Goal: Information Seeking & Learning: Learn about a topic

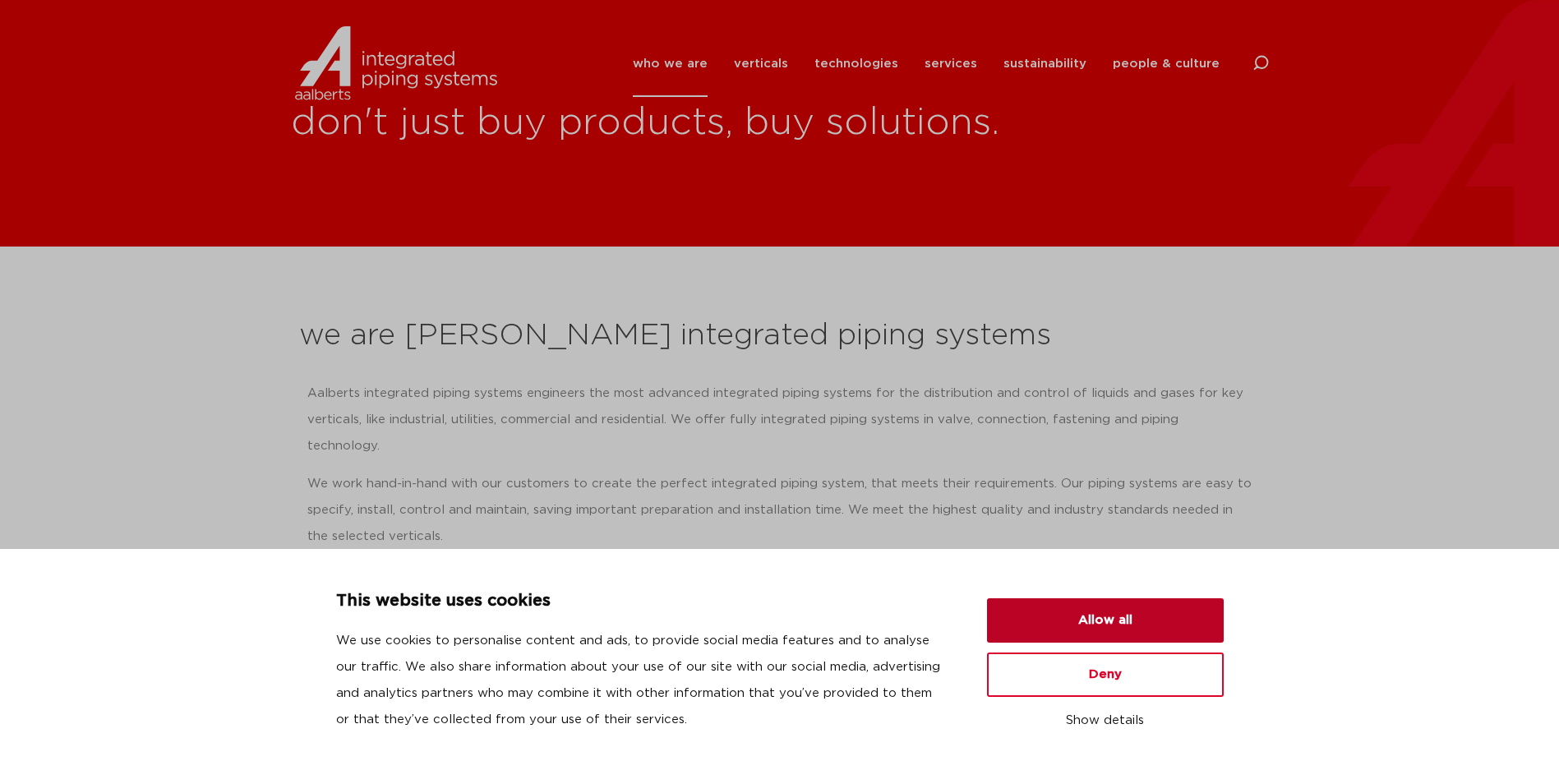
click at [1073, 621] on button "Allow all" at bounding box center [1105, 619] width 237 height 44
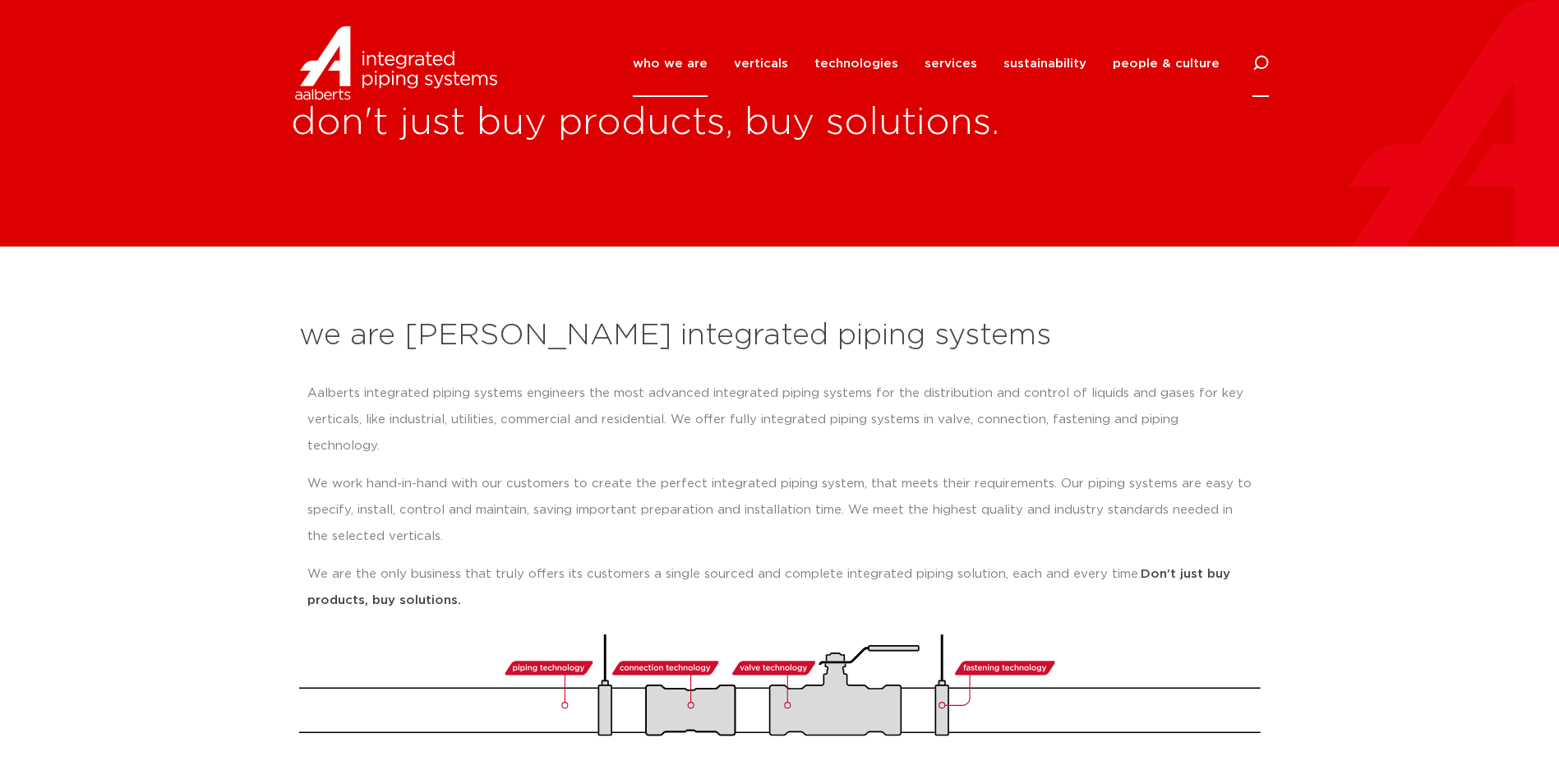
click at [1251, 61] on div "who we are we are Aalberts integrated piping systems our mission our regions ou…" at bounding box center [889, 63] width 757 height 74
click at [1262, 64] on icon at bounding box center [1261, 64] width 17 height 17
click at [1082, 65] on input "Search" at bounding box center [1136, 62] width 263 height 37
type input "411"
click button "Search" at bounding box center [0, 0] width 0 height 0
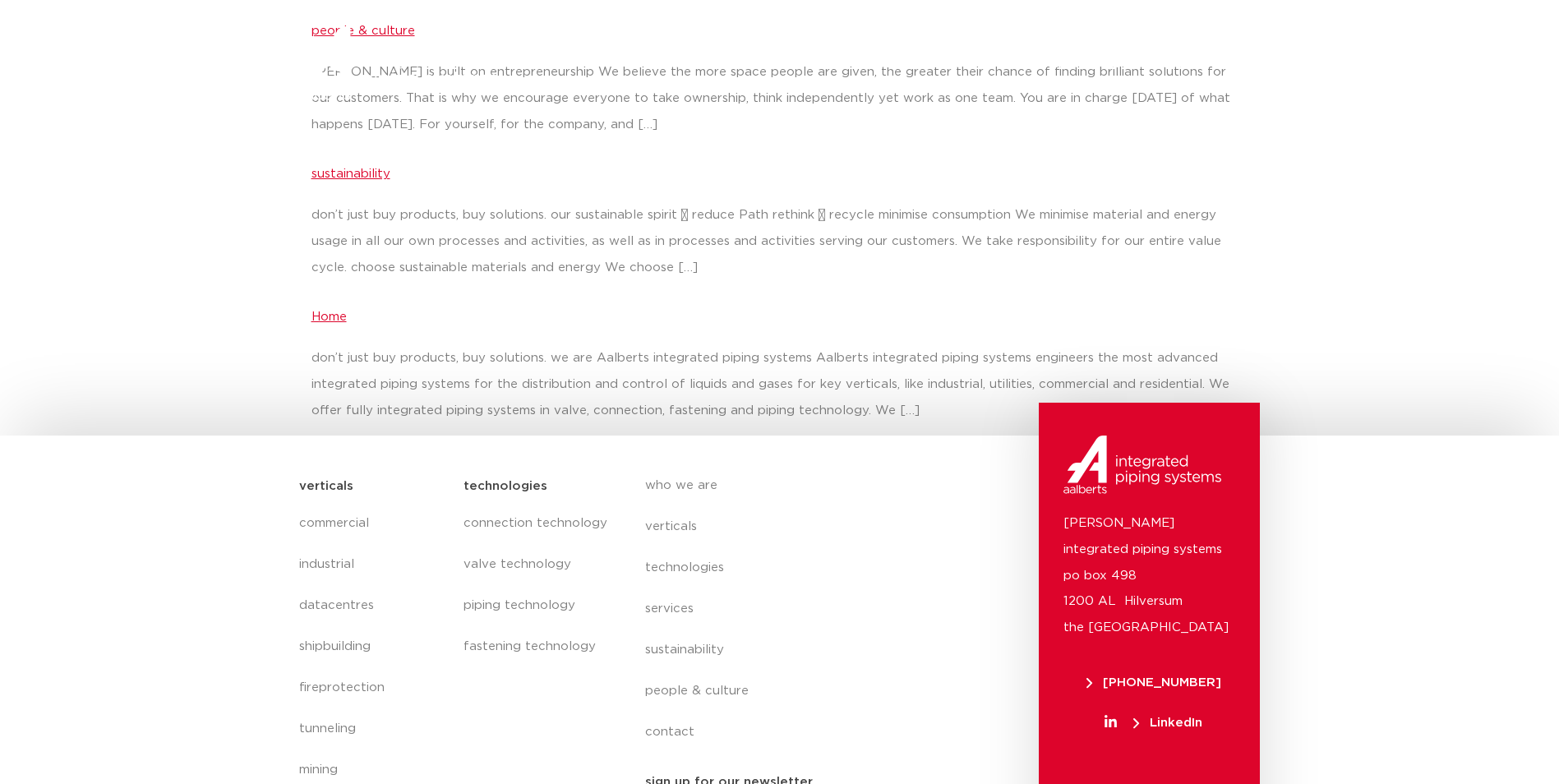
scroll to position [77, 0]
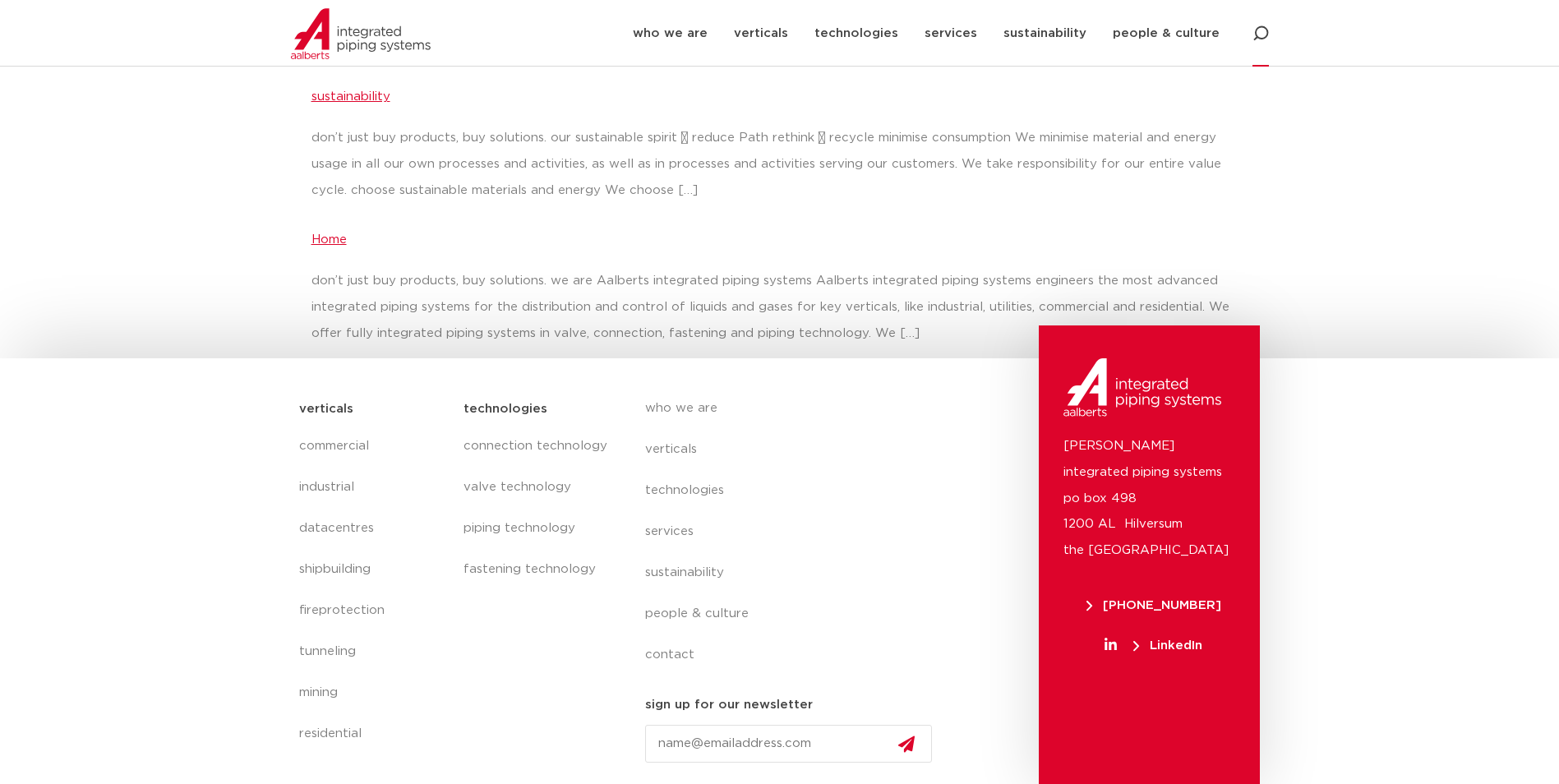
click at [1266, 30] on icon at bounding box center [1259, 33] width 20 height 20
click at [1199, 50] on input "Search" at bounding box center [1136, 34] width 263 height 37
type input "411 tee"
click button "Search" at bounding box center [0, 0] width 0 height 0
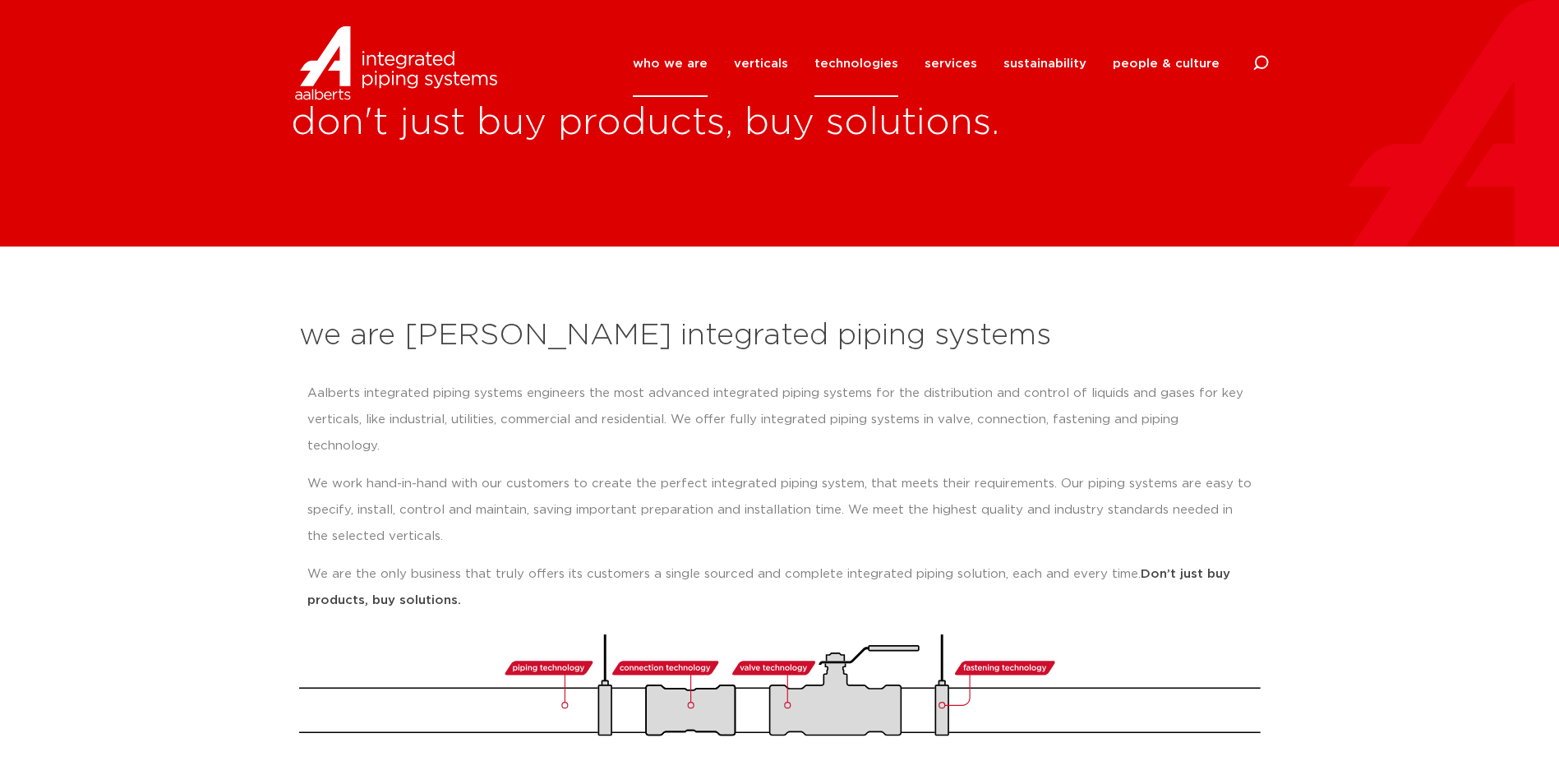
click at [855, 59] on link "technologies" at bounding box center [855, 63] width 83 height 67
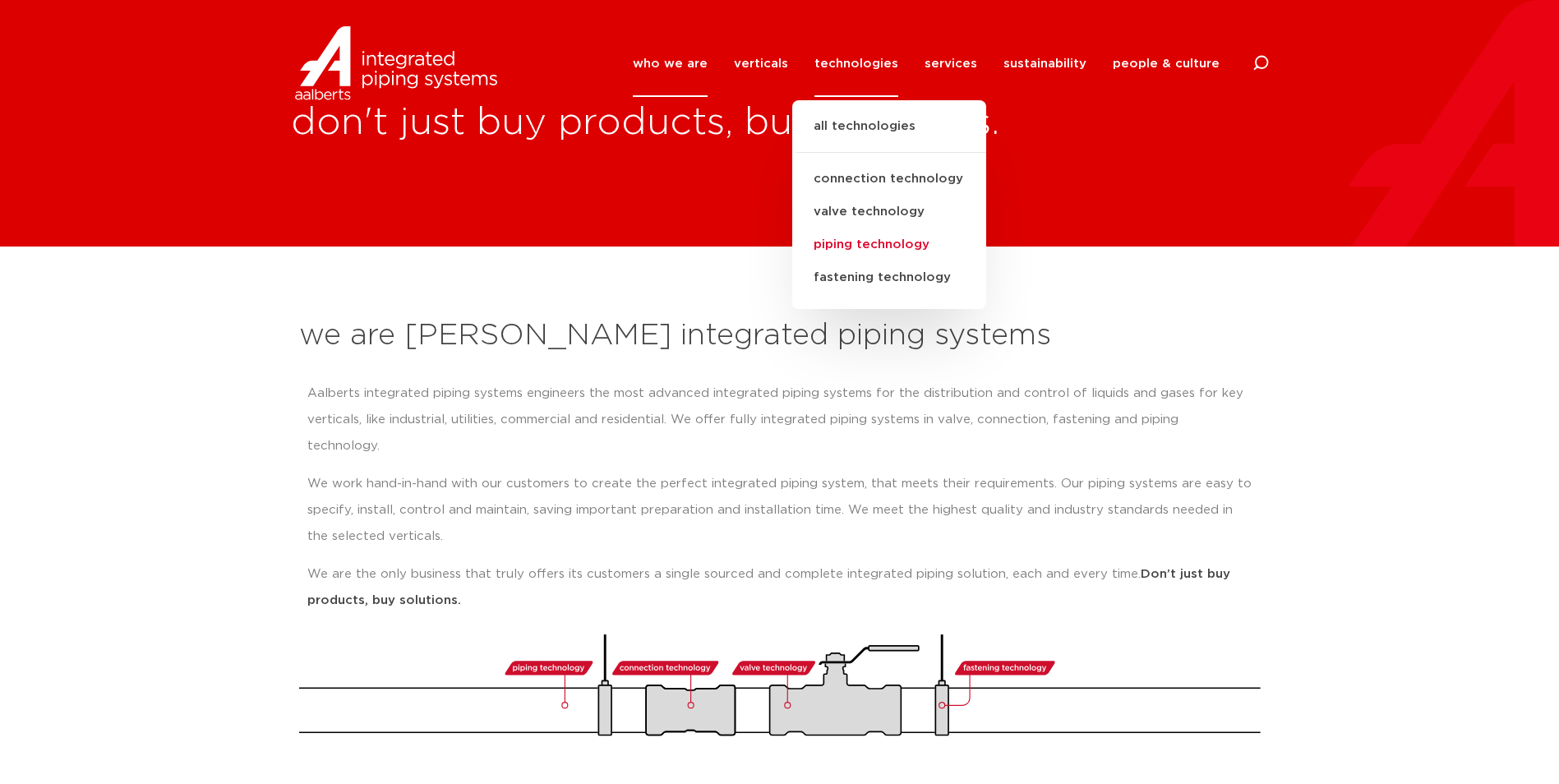
click at [907, 242] on link "piping technology" at bounding box center [888, 244] width 194 height 33
